Goal: Information Seeking & Learning: Find contact information

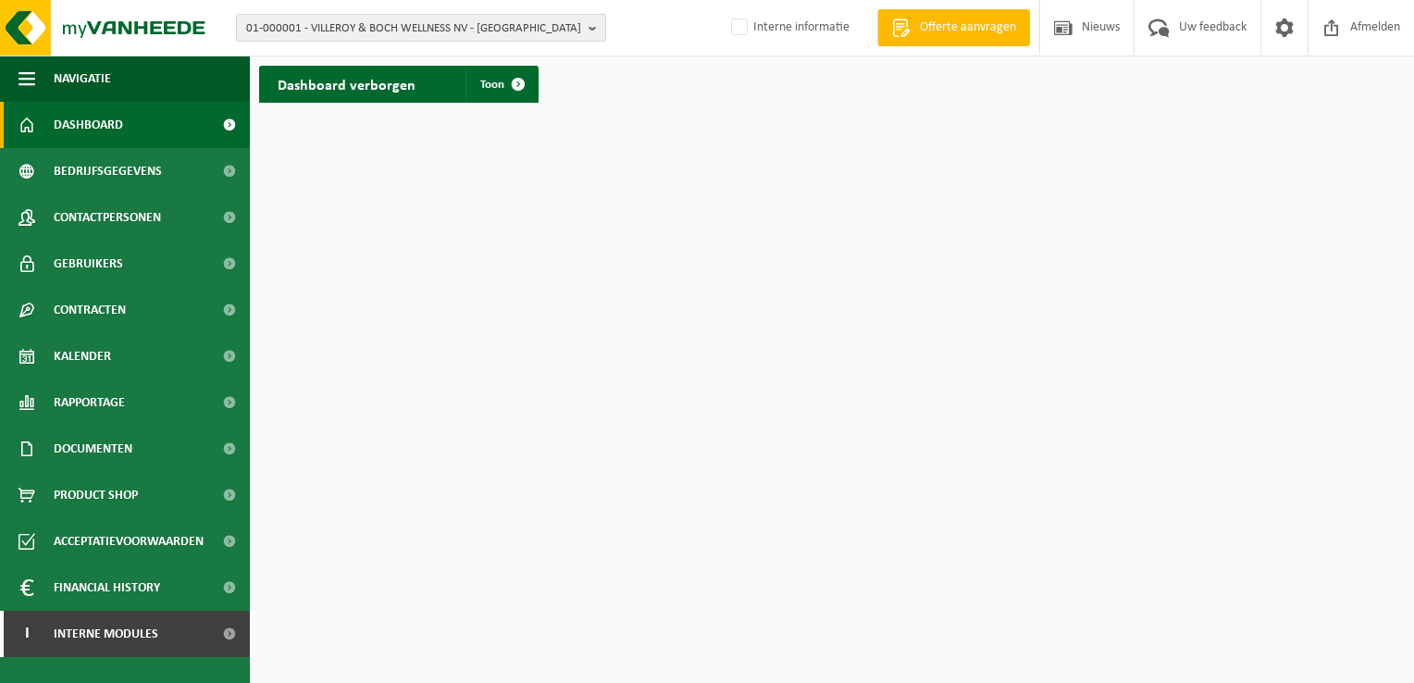
drag, startPoint x: 587, startPoint y: 23, endPoint x: 500, endPoint y: 30, distance: 87.2
click at [587, 24] on button "01-000001 - VILLEROY & BOCH WELLNESS NV - ROESELARE" at bounding box center [421, 28] width 370 height 28
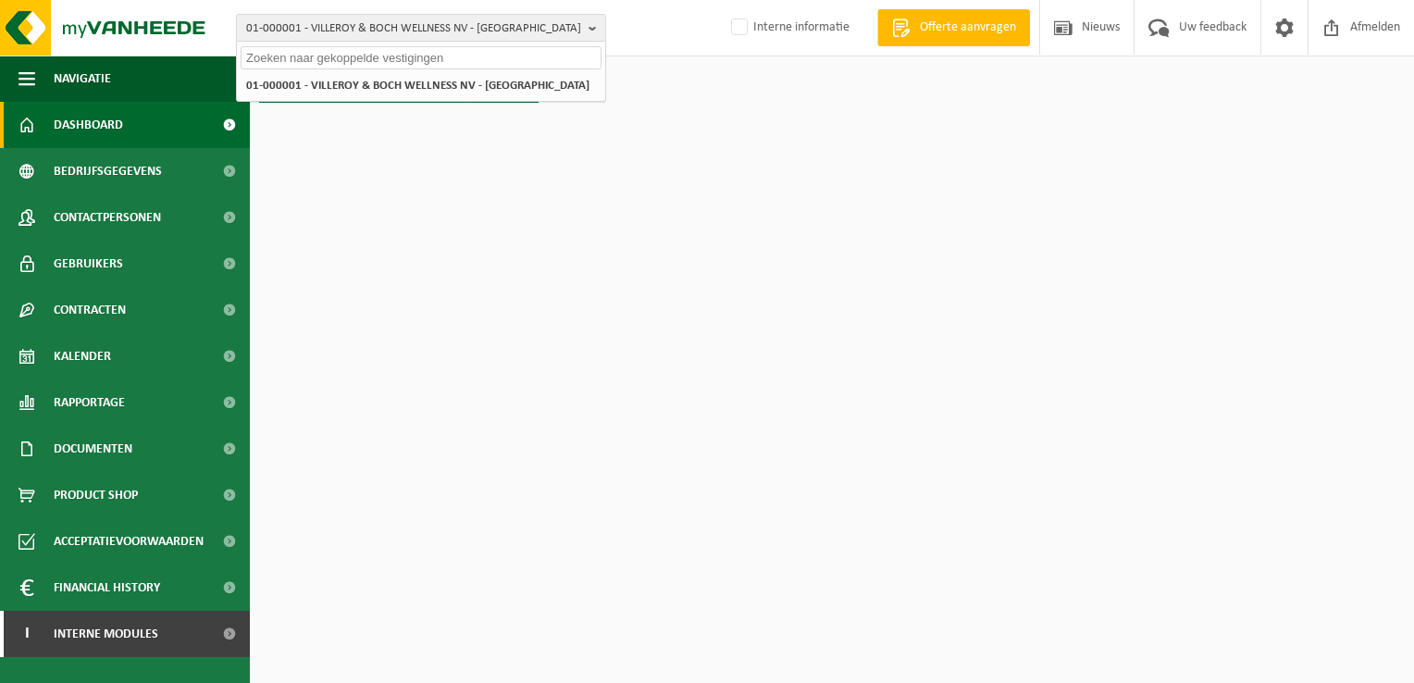
click at [283, 61] on input "text" at bounding box center [421, 57] width 361 height 23
paste input "Customer account 10-747609"
drag, startPoint x: 348, startPoint y: 61, endPoint x: 208, endPoint y: 54, distance: 139.9
click at [212, 54] on div "01-000001 - VILLEROY & BOCH WELLNESS NV - ROESELARE Customer account 10-747609 …" at bounding box center [707, 28] width 1414 height 56
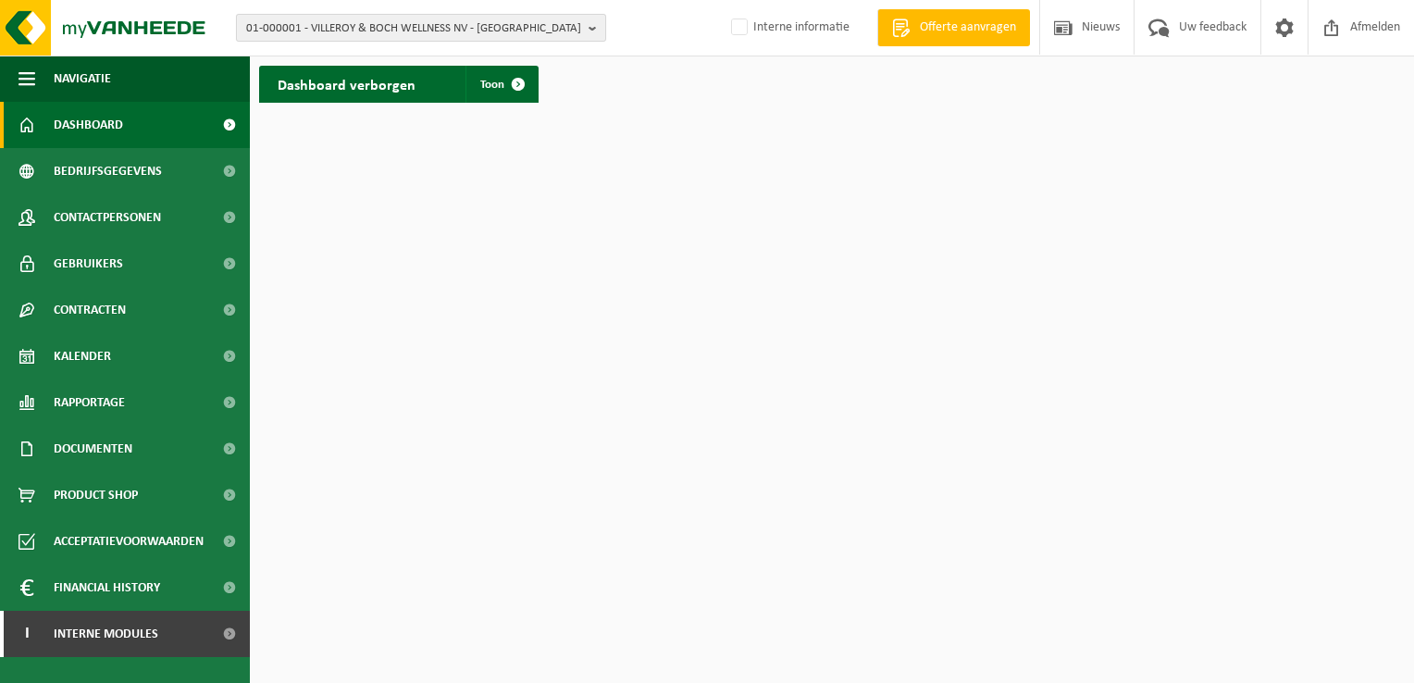
click at [589, 32] on b "button" at bounding box center [597, 28] width 17 height 26
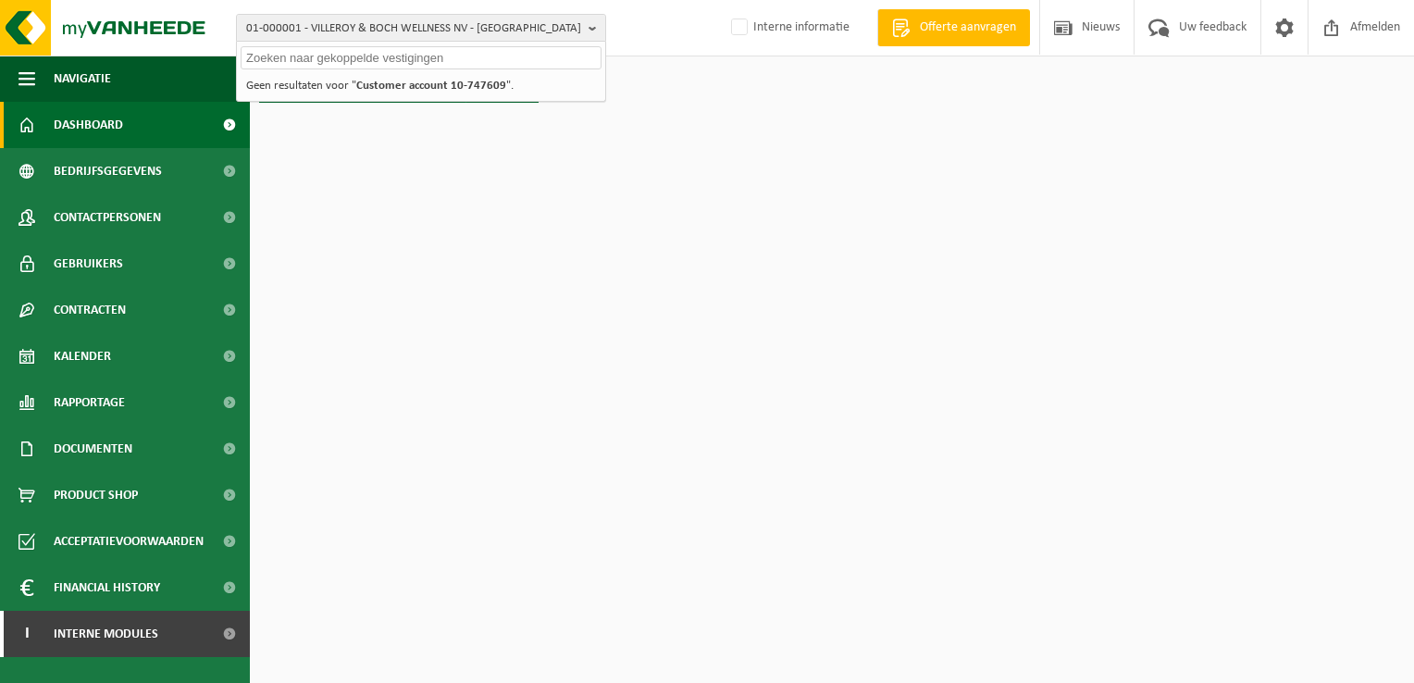
click at [349, 60] on input "text" at bounding box center [421, 57] width 361 height 23
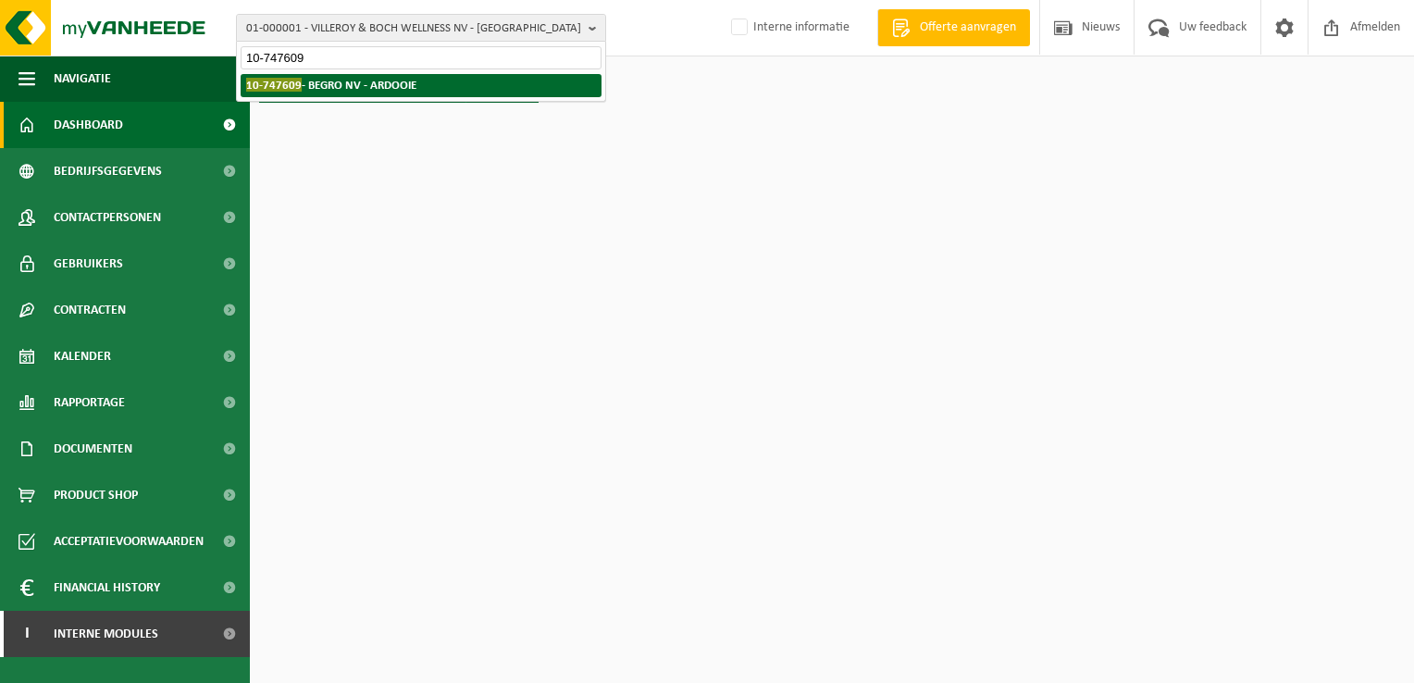
type input "10-747609"
click at [378, 86] on strong "10-747609 - BEGRO NV - ARDOOIE" at bounding box center [331, 85] width 170 height 14
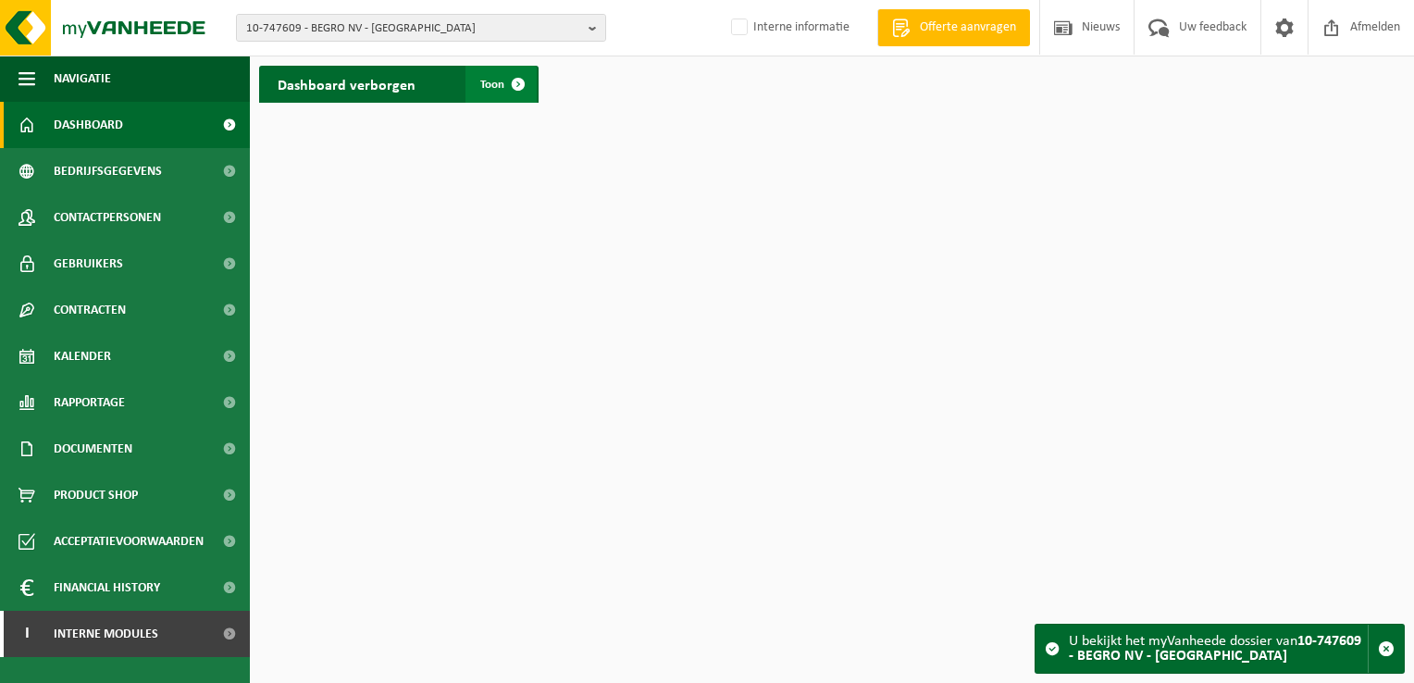
click at [533, 83] on span at bounding box center [518, 84] width 37 height 37
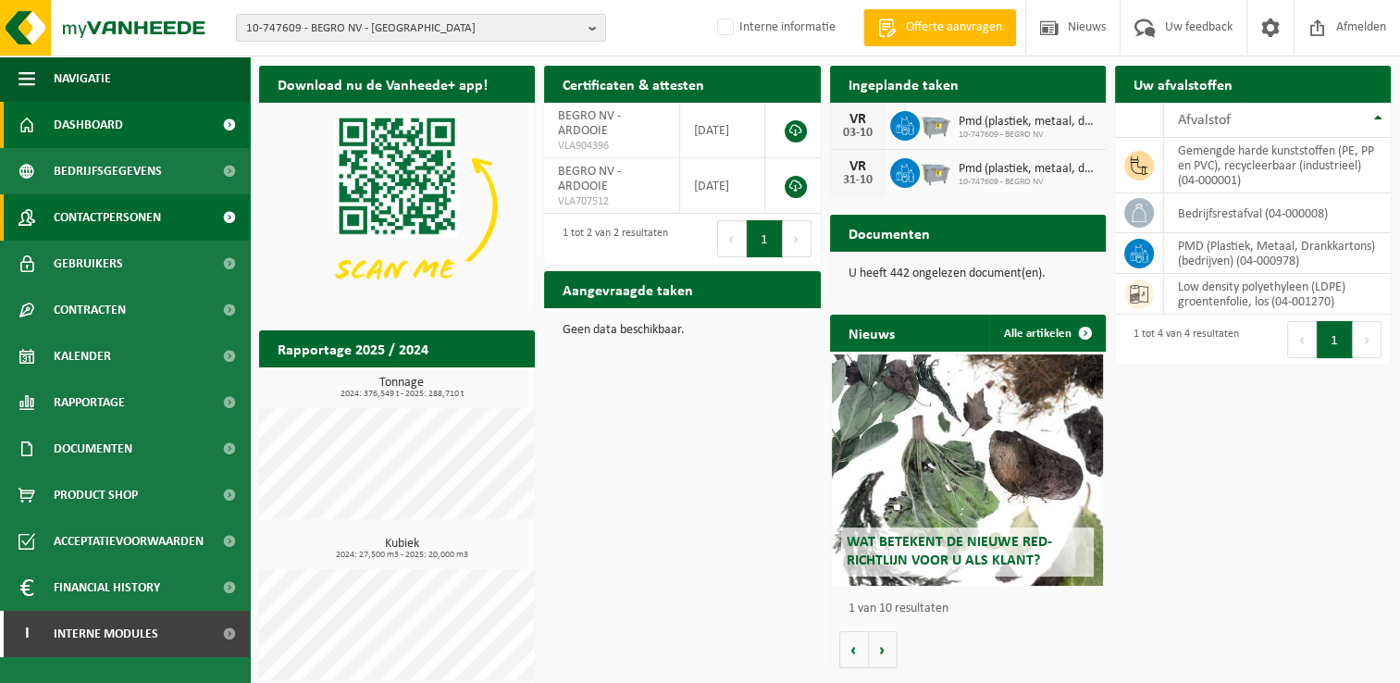
click at [113, 224] on span "Contactpersonen" at bounding box center [107, 217] width 107 height 46
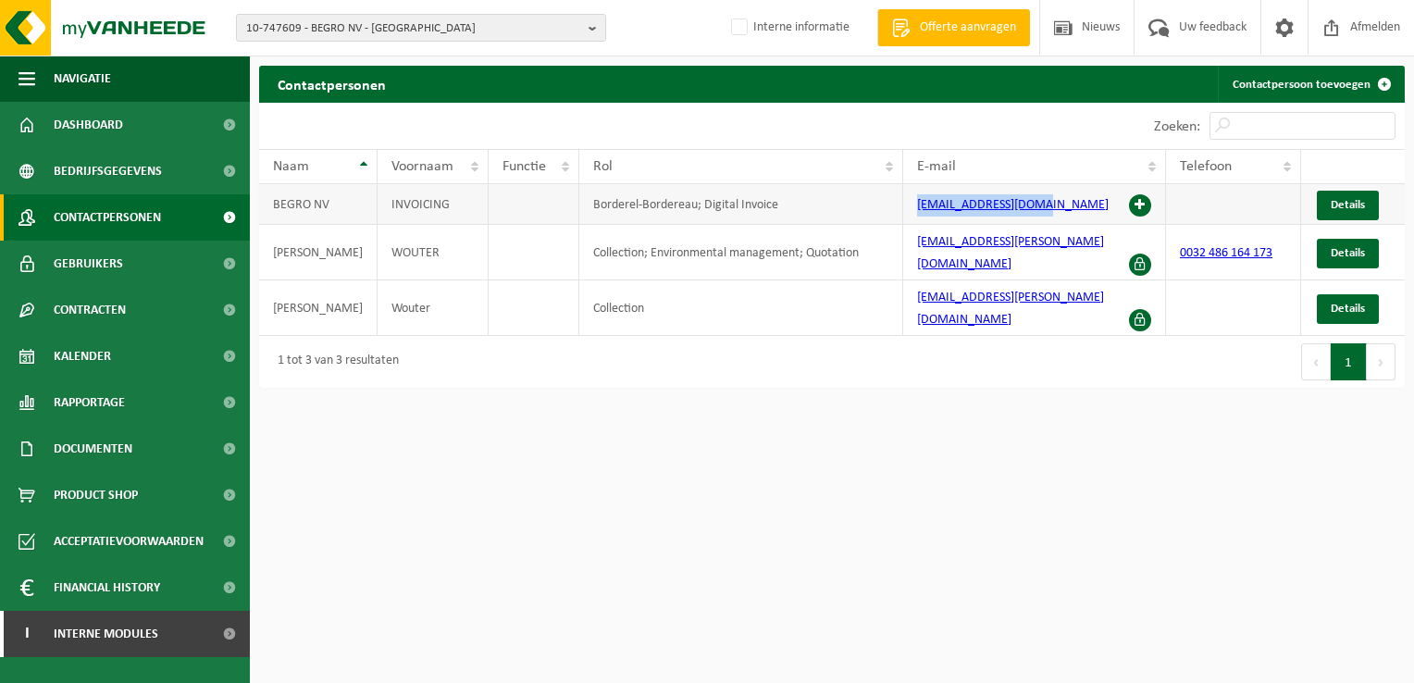
drag, startPoint x: 909, startPoint y: 207, endPoint x: 1050, endPoint y: 201, distance: 141.7
click at [1050, 201] on td "boekhouding@begro.be" at bounding box center [1034, 204] width 263 height 41
copy link "boekhouding@begro.be"
click at [592, 34] on b "button" at bounding box center [597, 28] width 17 height 26
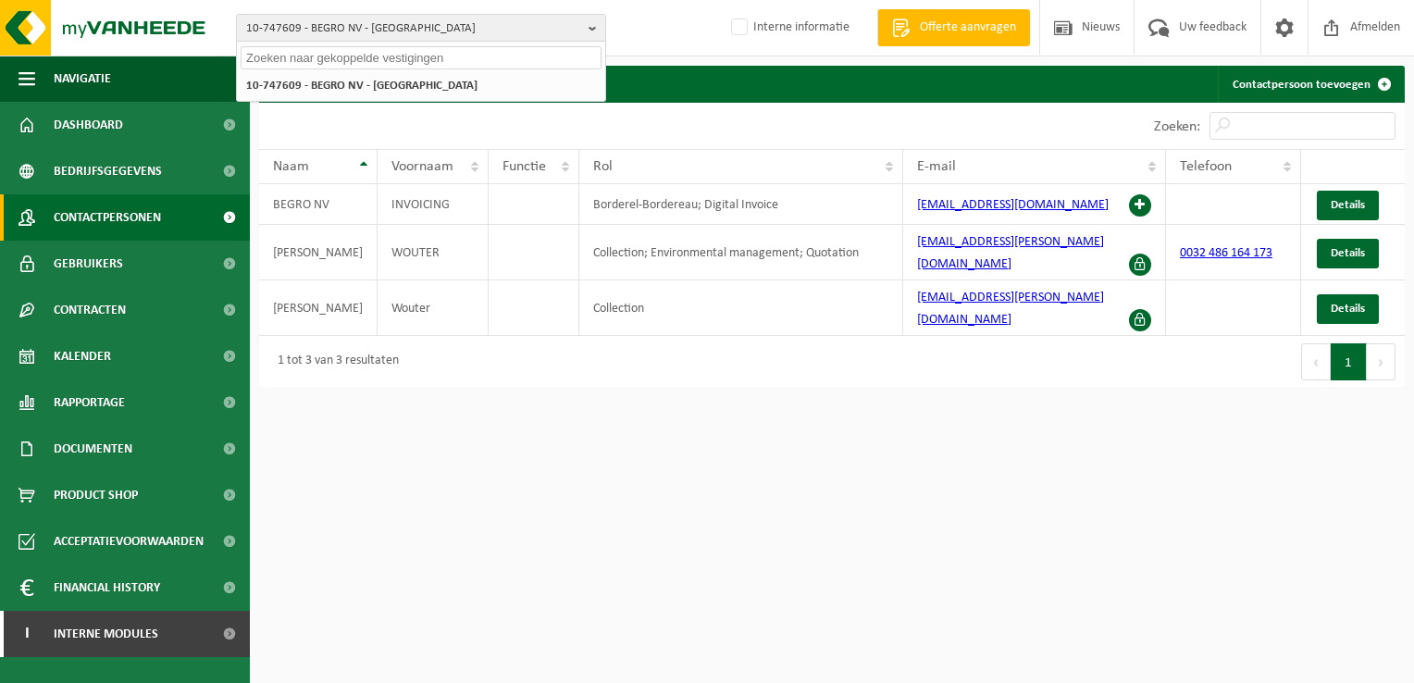
click at [488, 60] on input "text" at bounding box center [421, 57] width 361 height 23
paste input "10-913103"
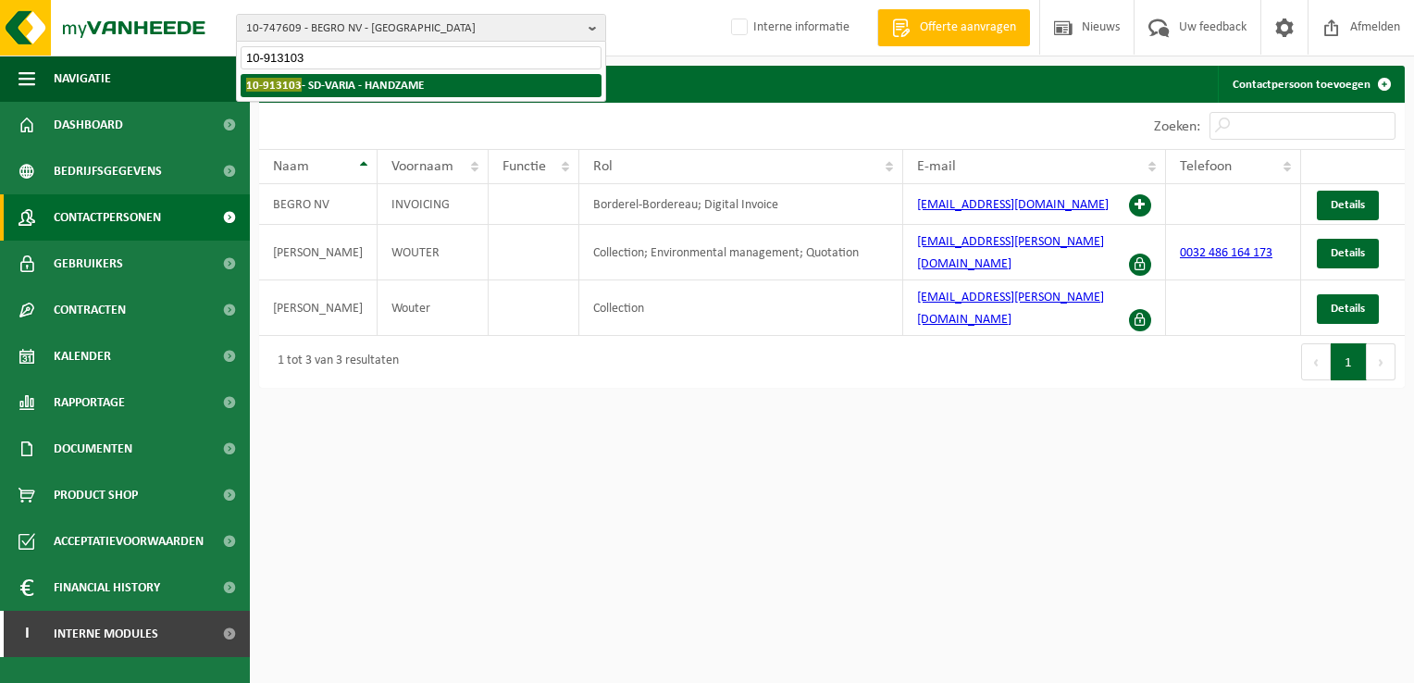
type input "10-913103"
click at [417, 93] on li "10-913103 - SD-VARIA - HANDZAME" at bounding box center [421, 85] width 361 height 23
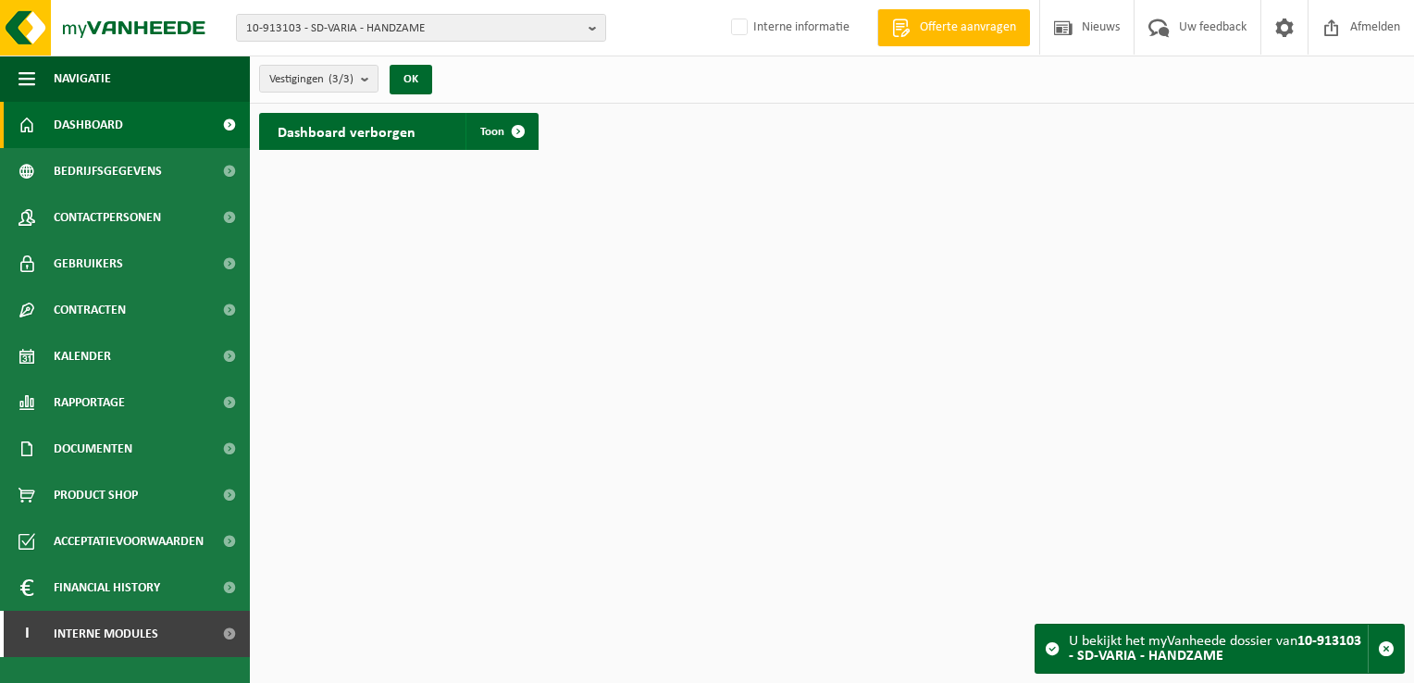
click at [226, 129] on span at bounding box center [229, 125] width 42 height 46
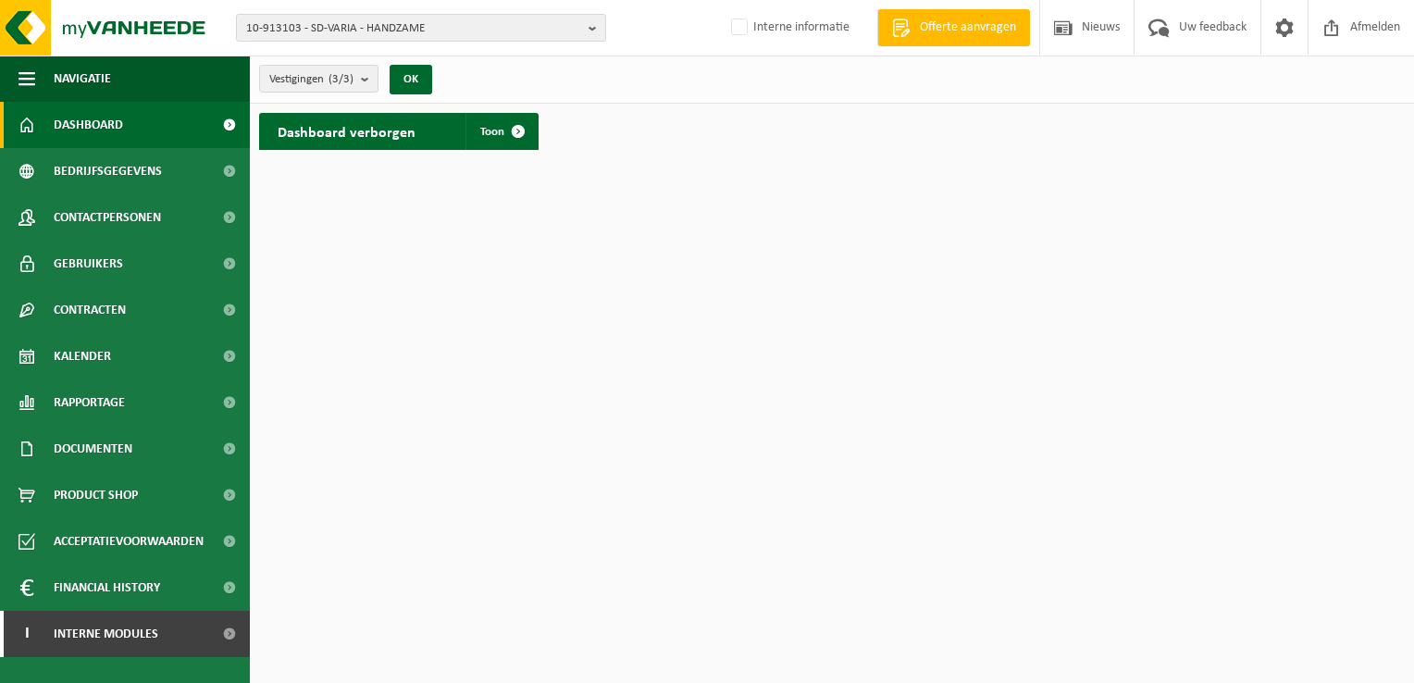
drag, startPoint x: 236, startPoint y: 128, endPoint x: 248, endPoint y: 124, distance: 12.6
click at [236, 127] on span at bounding box center [229, 125] width 42 height 46
click at [232, 210] on span at bounding box center [229, 217] width 42 height 46
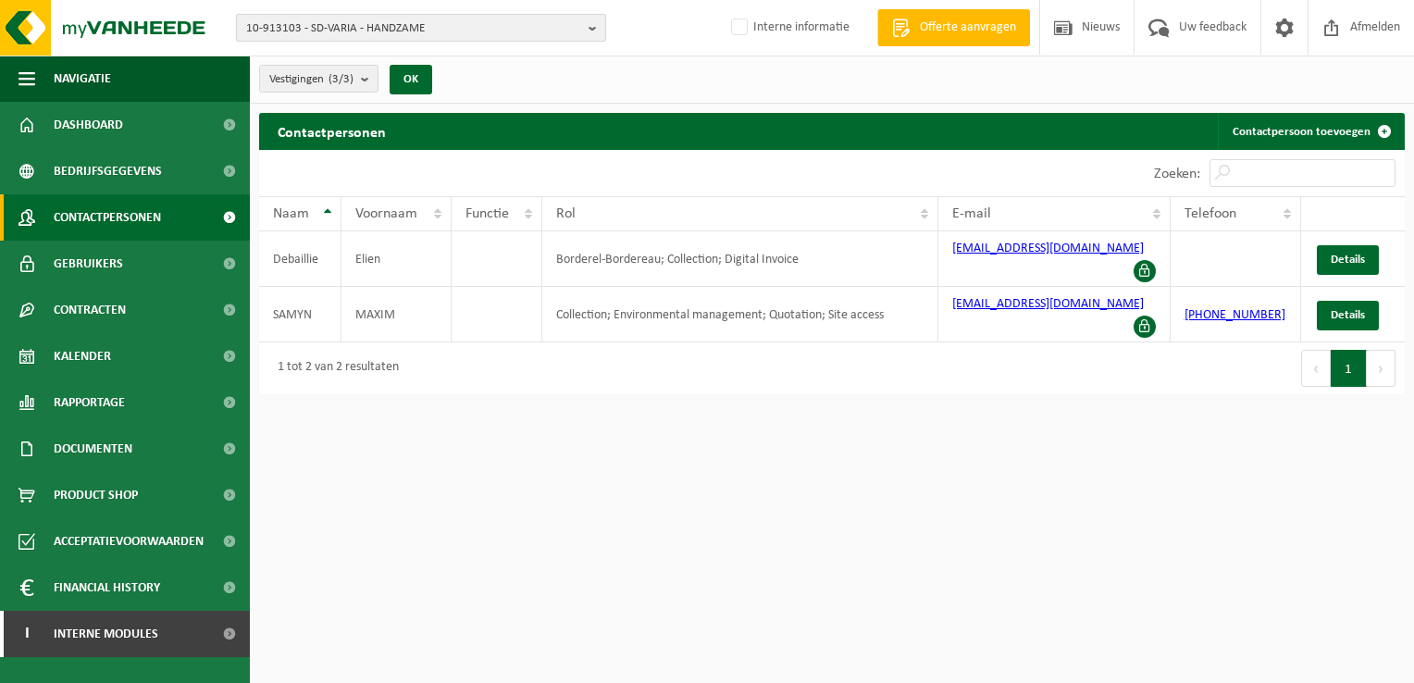
drag, startPoint x: 590, startPoint y: 31, endPoint x: 516, endPoint y: 32, distance: 74.0
click at [590, 31] on b "button" at bounding box center [597, 28] width 17 height 26
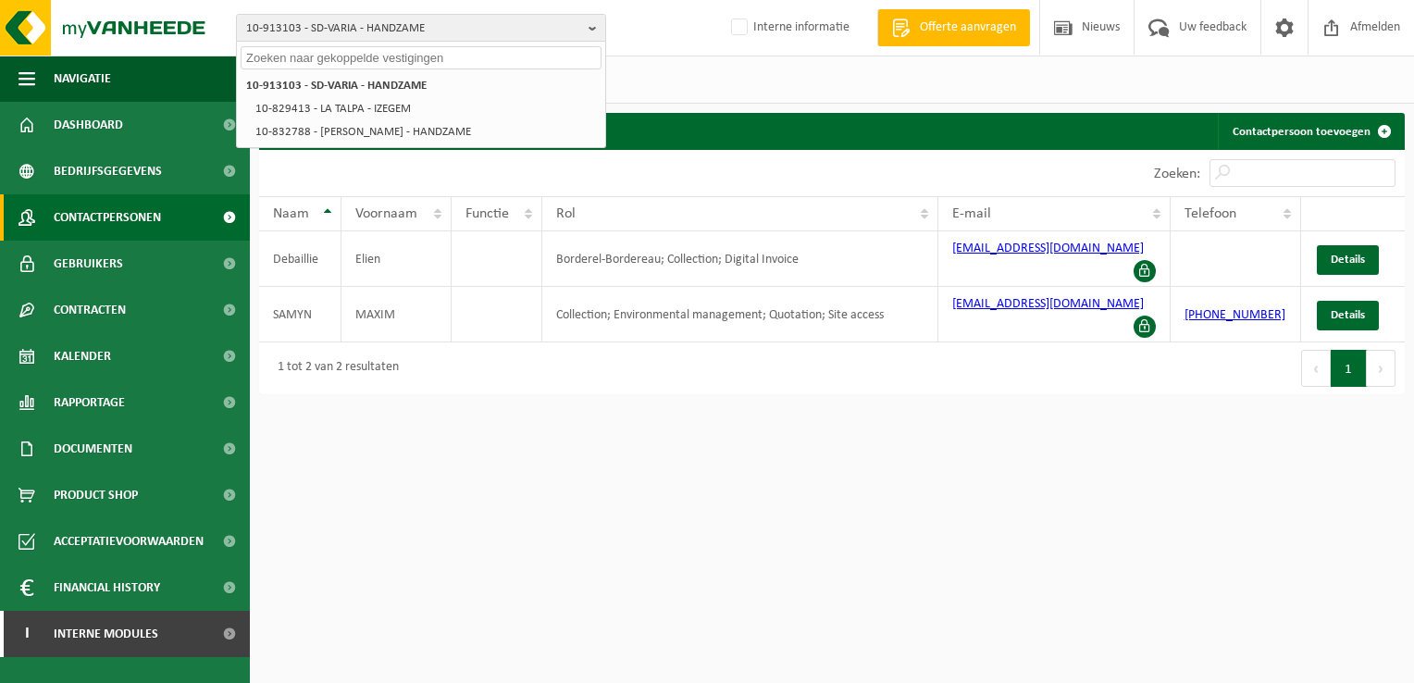
click at [323, 52] on input "text" at bounding box center [421, 57] width 361 height 23
paste input "10-910185"
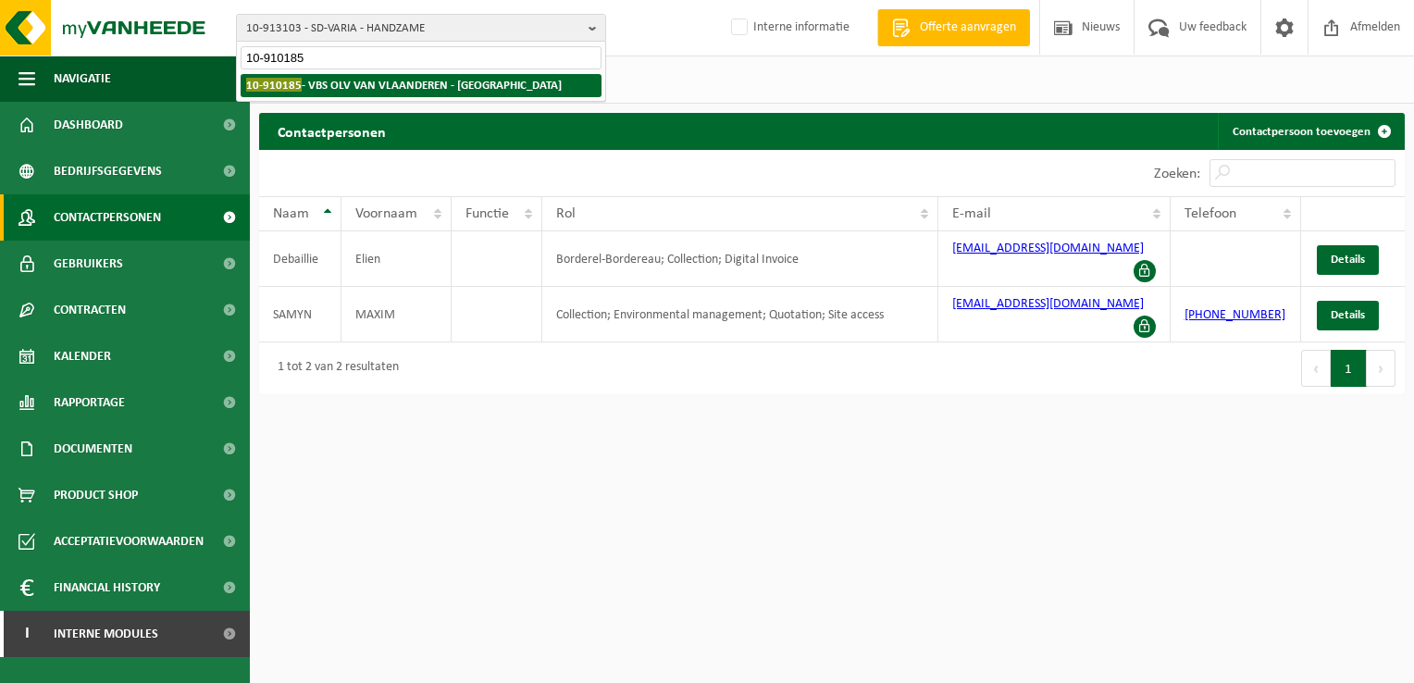
type input "10-910185"
click at [431, 83] on strong "10-910185 - VBS OLV VAN VLAANDEREN - KORTRIJK" at bounding box center [404, 85] width 316 height 14
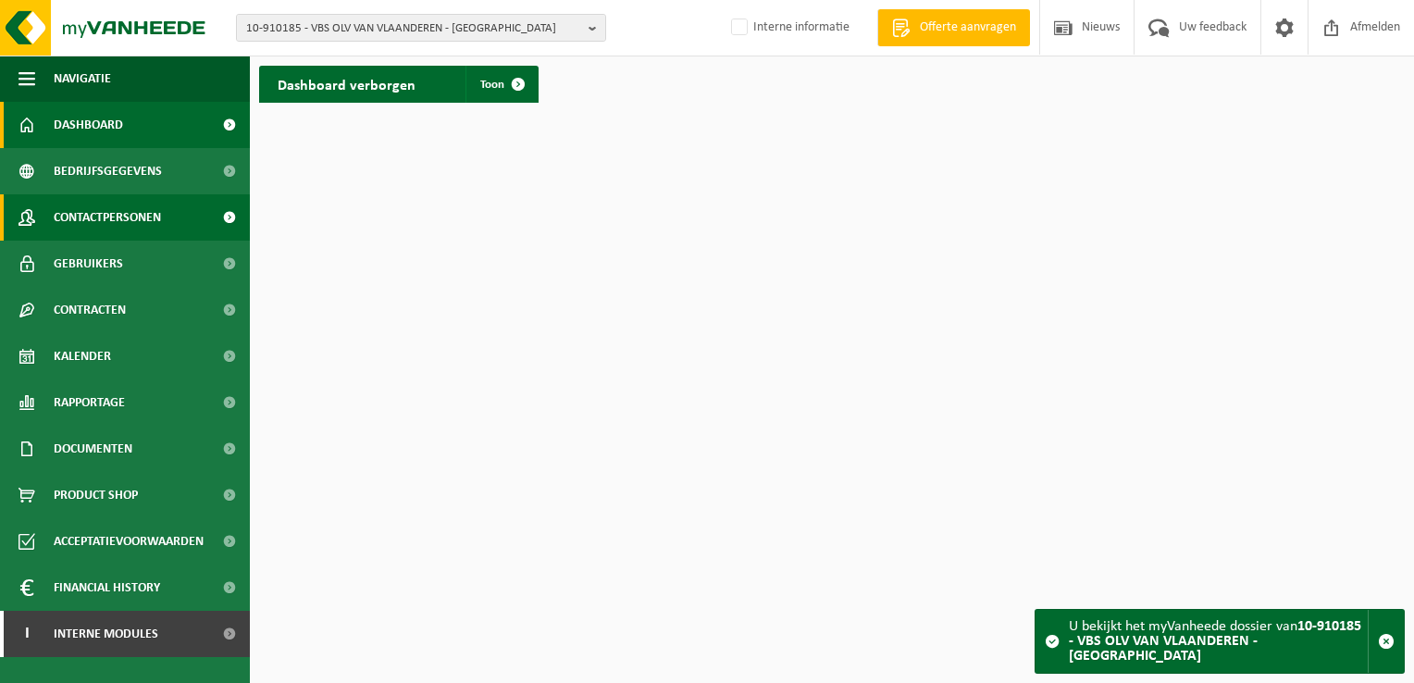
click at [105, 216] on span "Contactpersonen" at bounding box center [107, 217] width 107 height 46
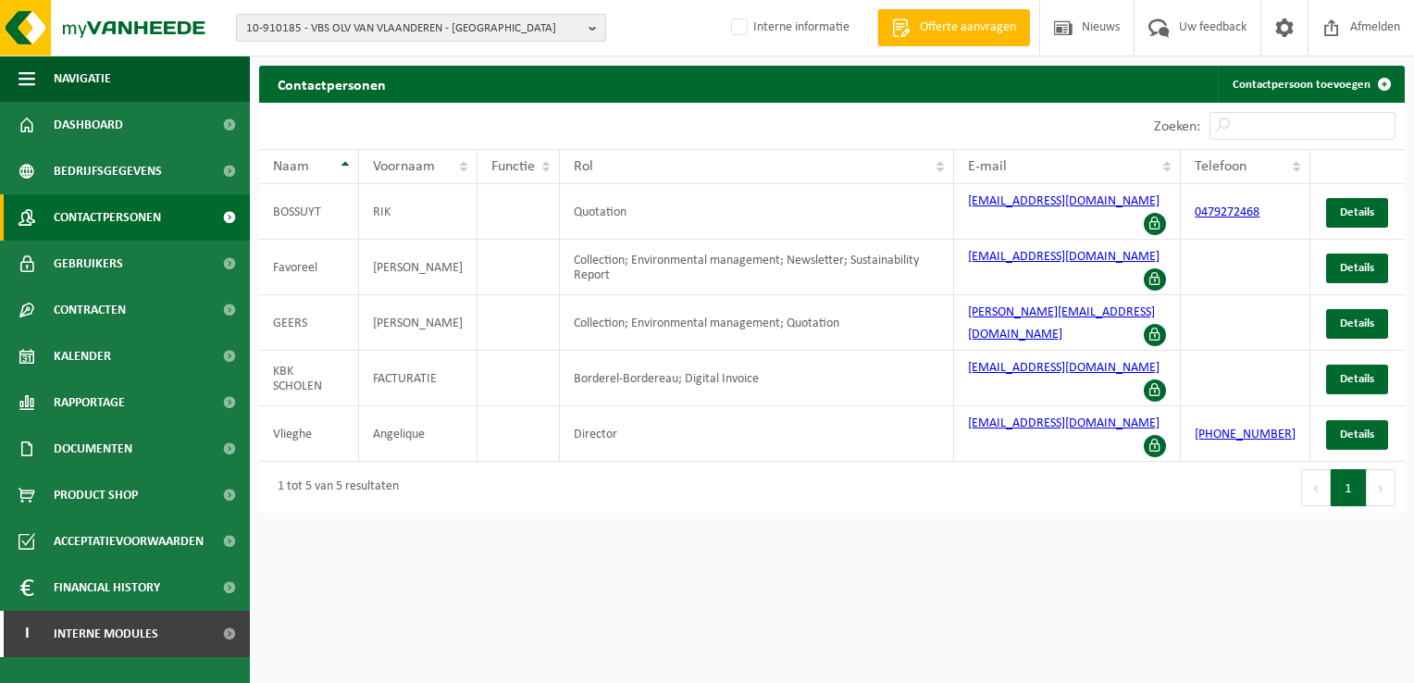
drag, startPoint x: 585, startPoint y: 32, endPoint x: 555, endPoint y: 37, distance: 30.0
click at [585, 32] on button "10-910185 - VBS OLV VAN VLAANDEREN - [GEOGRAPHIC_DATA]" at bounding box center [421, 28] width 370 height 28
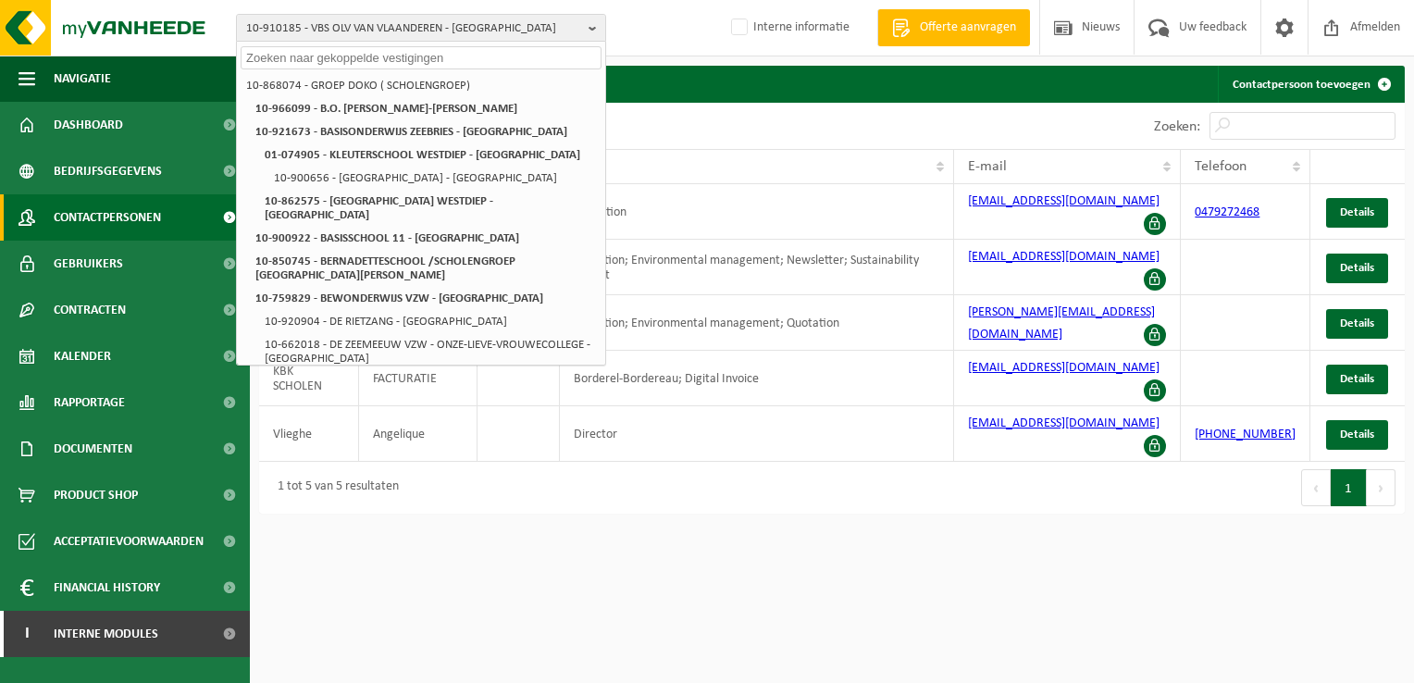
click at [320, 52] on input "text" at bounding box center [421, 57] width 361 height 23
paste input "10-781830"
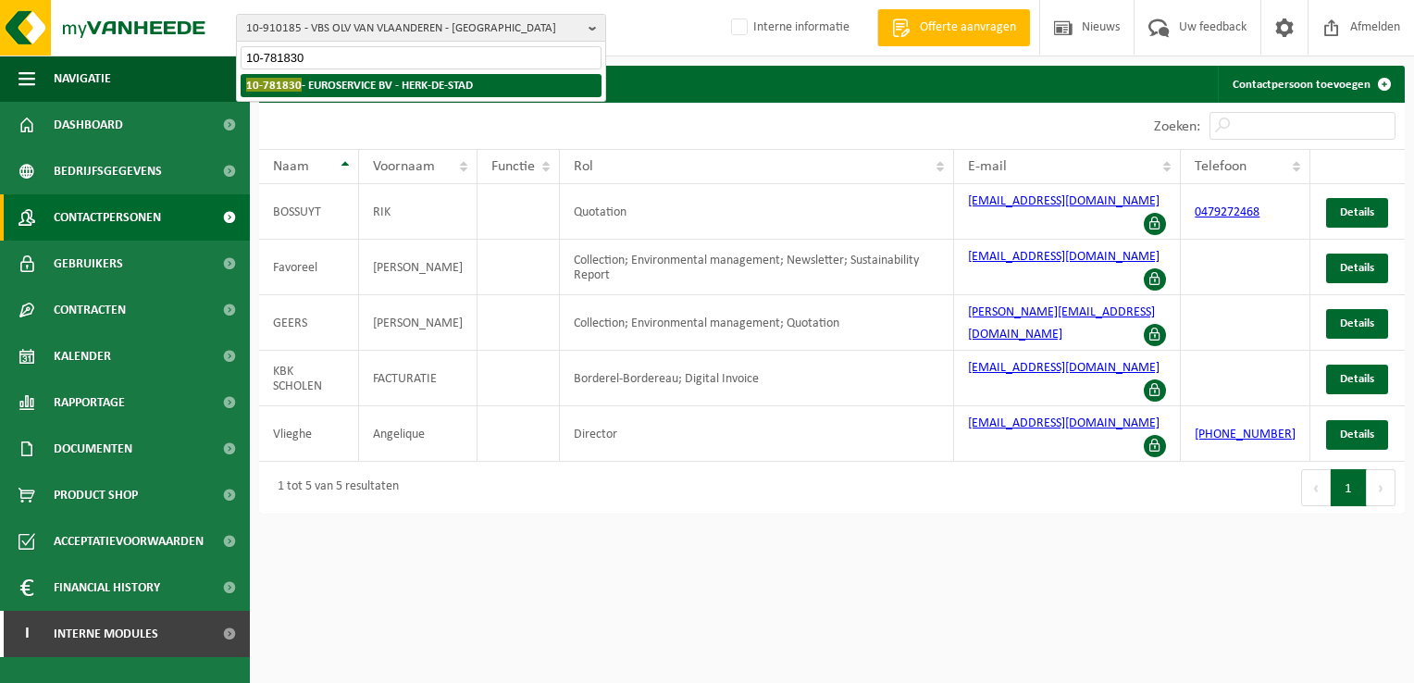
type input "10-781830"
click at [325, 81] on strong "10-781830 - EUROSERVICE BV - HERK-DE-STAD" at bounding box center [359, 85] width 227 height 14
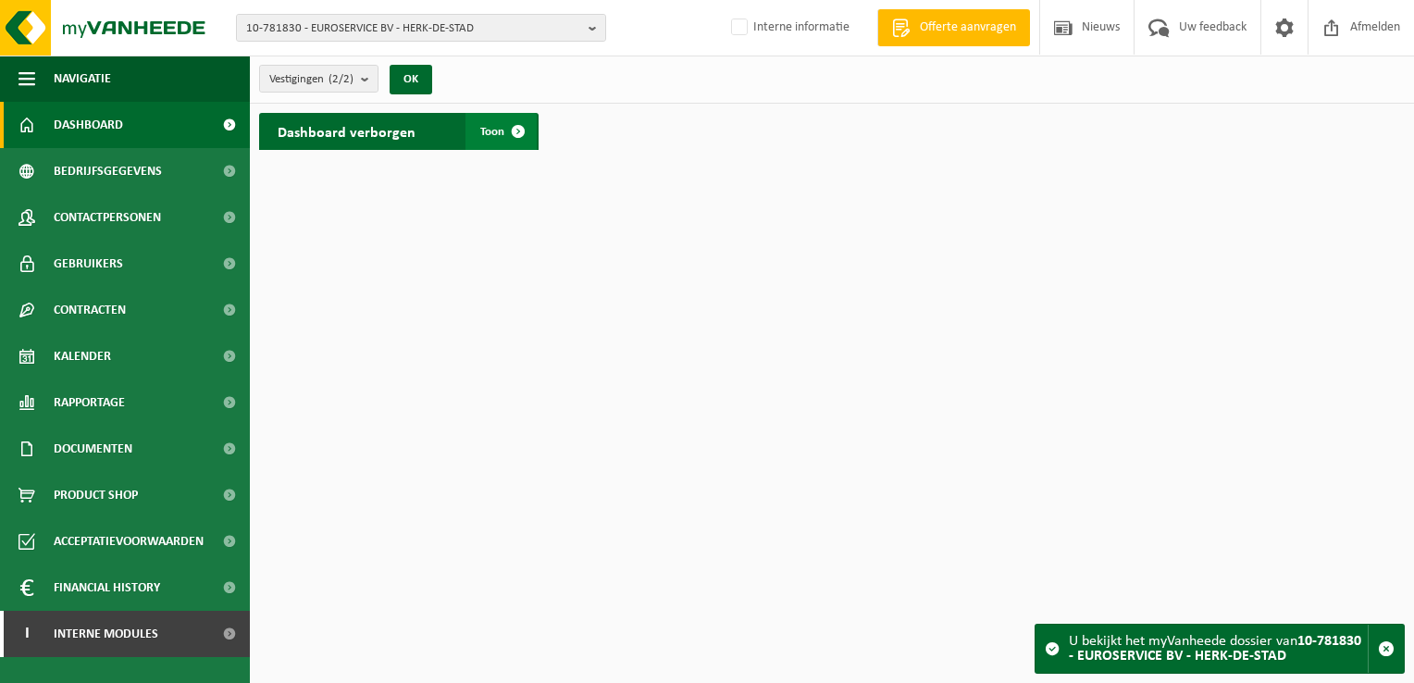
drag, startPoint x: 516, startPoint y: 136, endPoint x: 786, endPoint y: 257, distance: 295.3
click at [515, 136] on span at bounding box center [518, 131] width 37 height 37
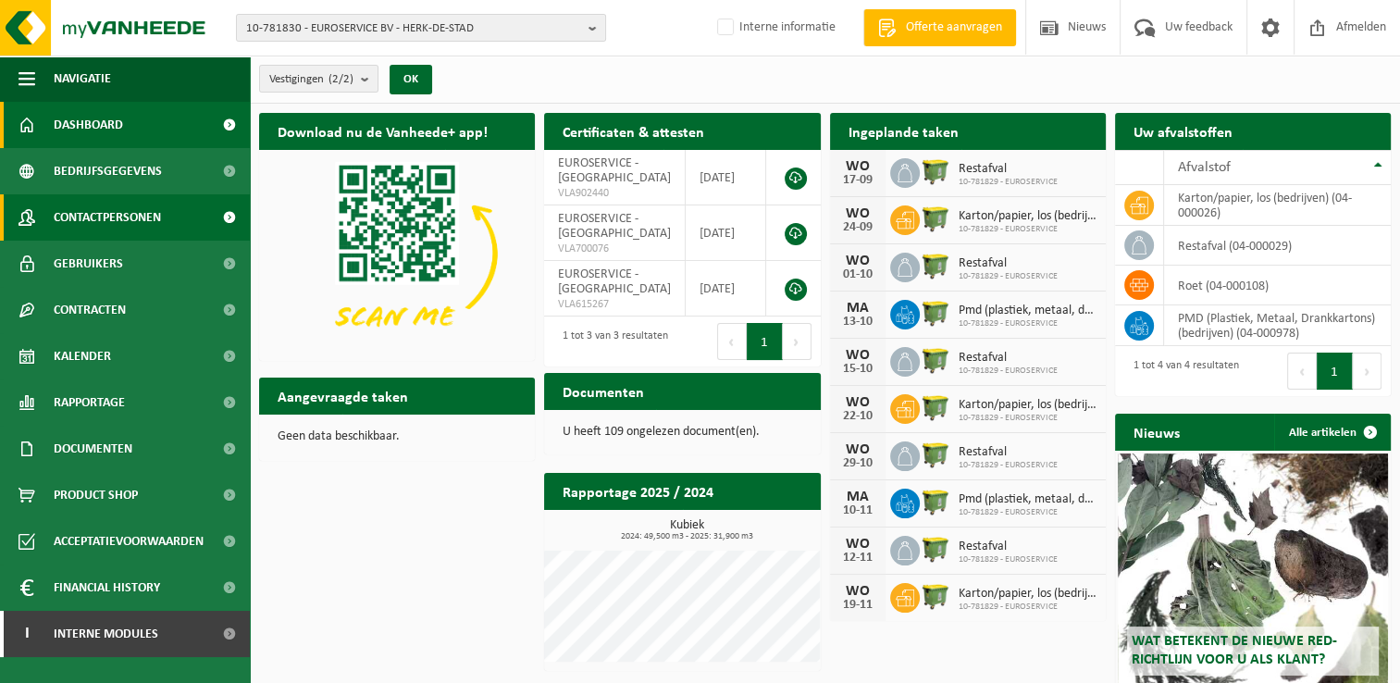
click at [155, 209] on span "Contactpersonen" at bounding box center [107, 217] width 107 height 46
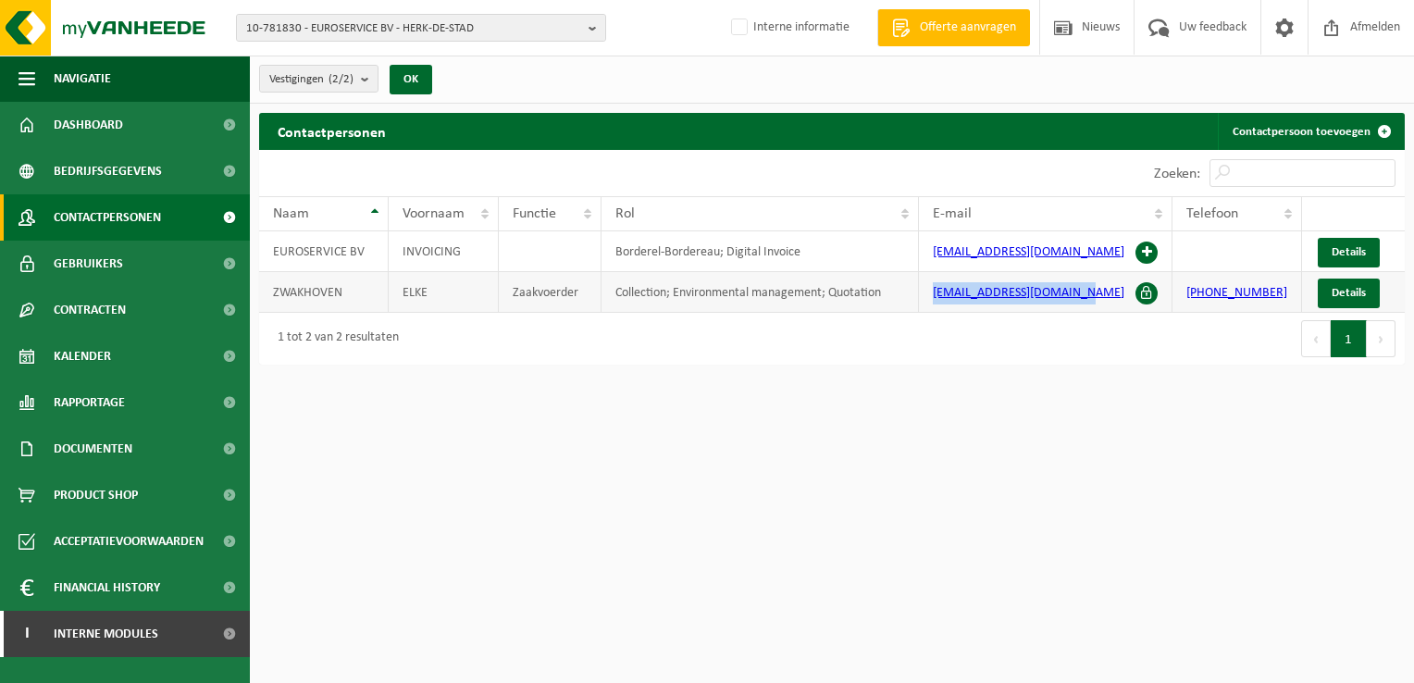
drag, startPoint x: 939, startPoint y: 295, endPoint x: 1088, endPoint y: 291, distance: 149.0
click at [1088, 291] on td "[EMAIL_ADDRESS][DOMAIN_NAME]" at bounding box center [1046, 292] width 254 height 41
click at [946, 332] on div "Eerste Vorige 1 Volgende Laatste" at bounding box center [1118, 339] width 573 height 52
drag, startPoint x: 939, startPoint y: 294, endPoint x: 1092, endPoint y: 304, distance: 153.0
click at [1092, 304] on td "[EMAIL_ADDRESS][DOMAIN_NAME]" at bounding box center [1046, 292] width 254 height 41
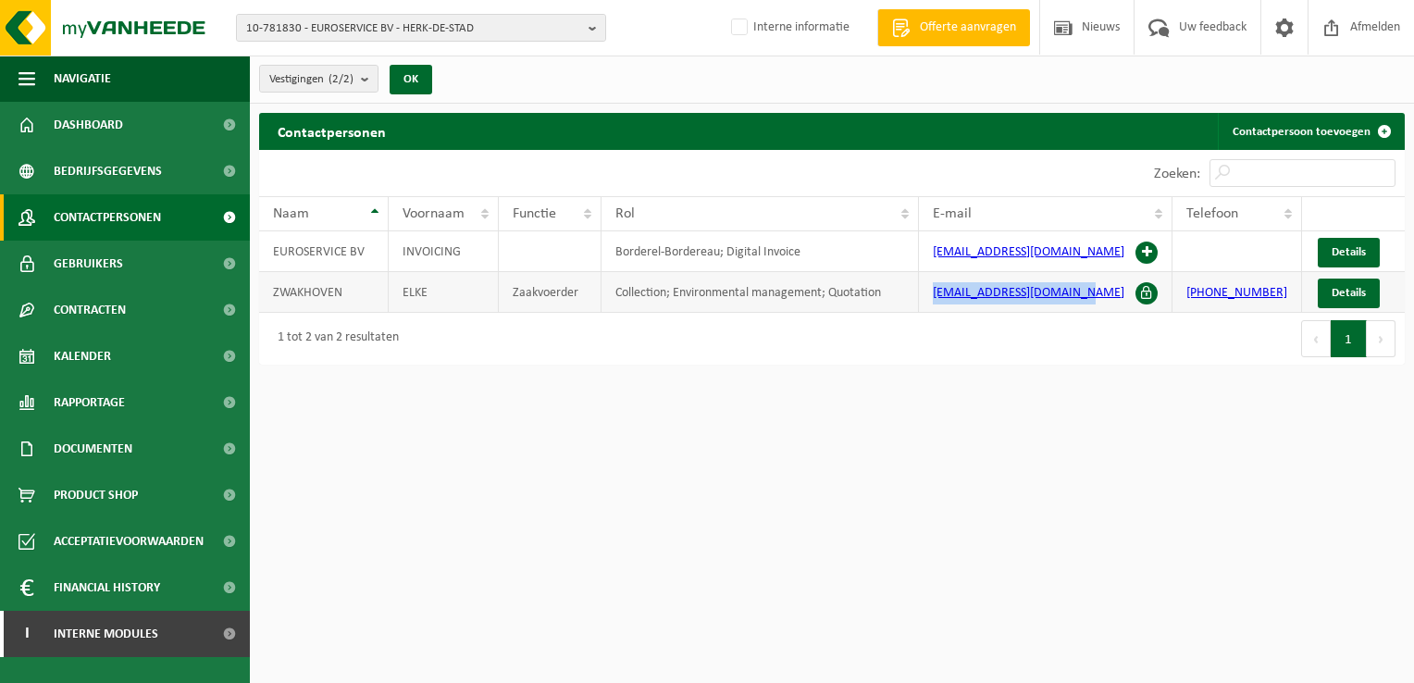
copy link "[EMAIL_ADDRESS][DOMAIN_NAME]"
